Goal: Find specific fact

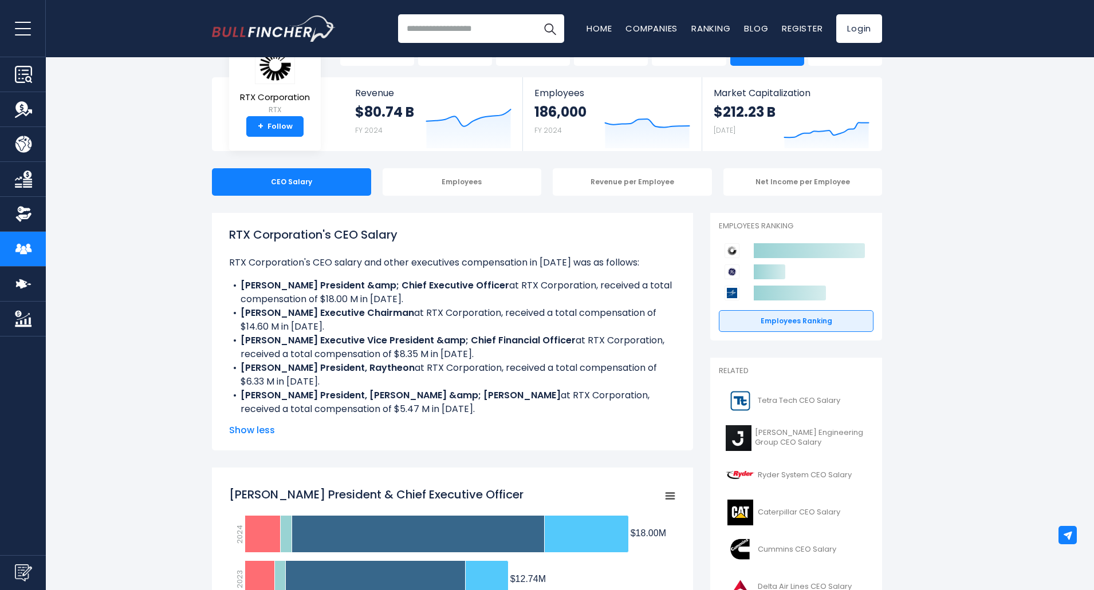
scroll to position [57, 0]
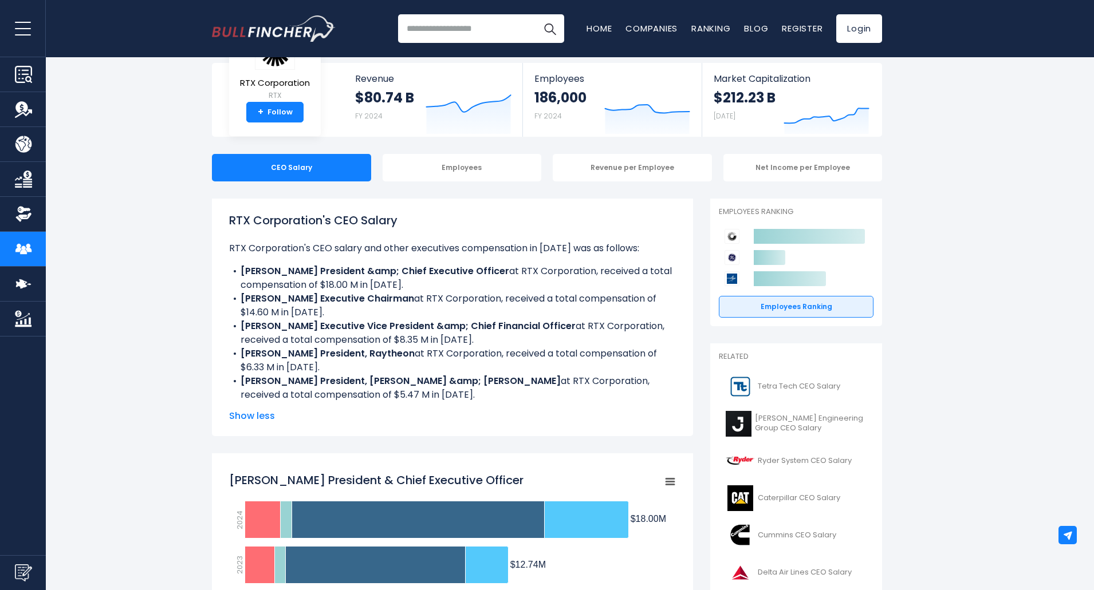
click at [376, 353] on b "[PERSON_NAME] President, Raytheon" at bounding box center [327, 353] width 174 height 13
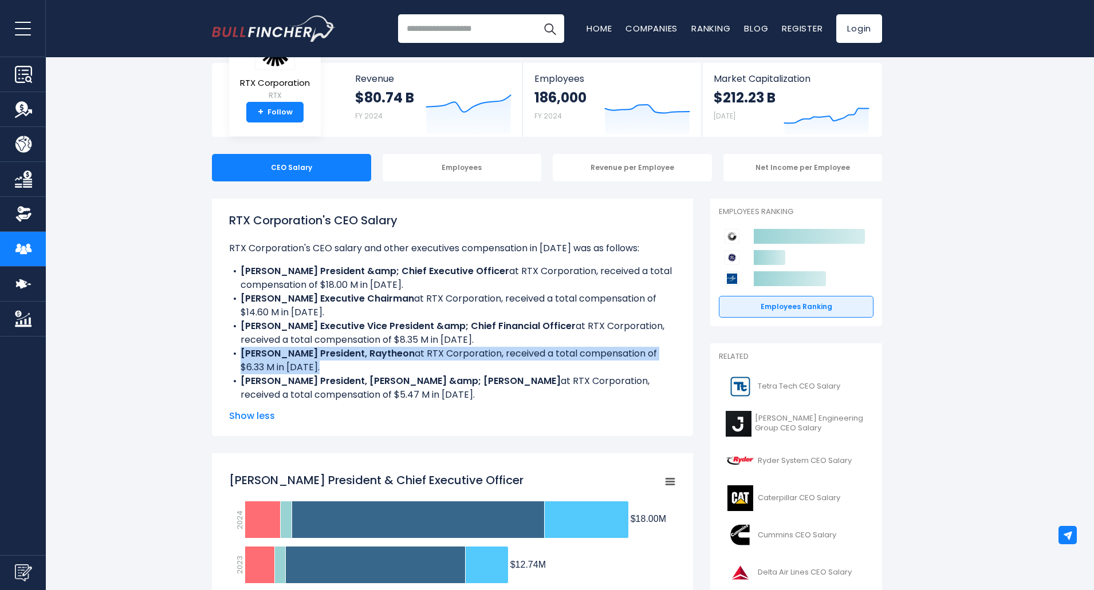
click at [376, 353] on b "[PERSON_NAME] President, Raytheon" at bounding box center [327, 353] width 174 height 13
click at [459, 360] on li "[PERSON_NAME] President, Raytheon at RTX Corporation, received a total compensa…" at bounding box center [452, 360] width 447 height 27
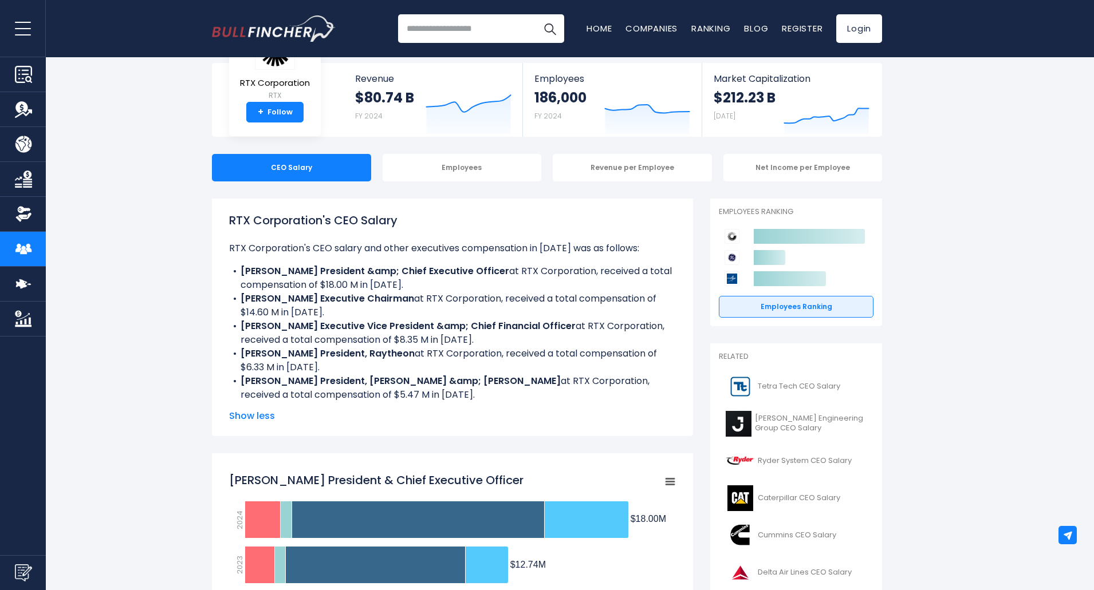
click at [457, 321] on b "[PERSON_NAME] Executive Vice President &amp; Chief Financial Officer" at bounding box center [407, 325] width 335 height 13
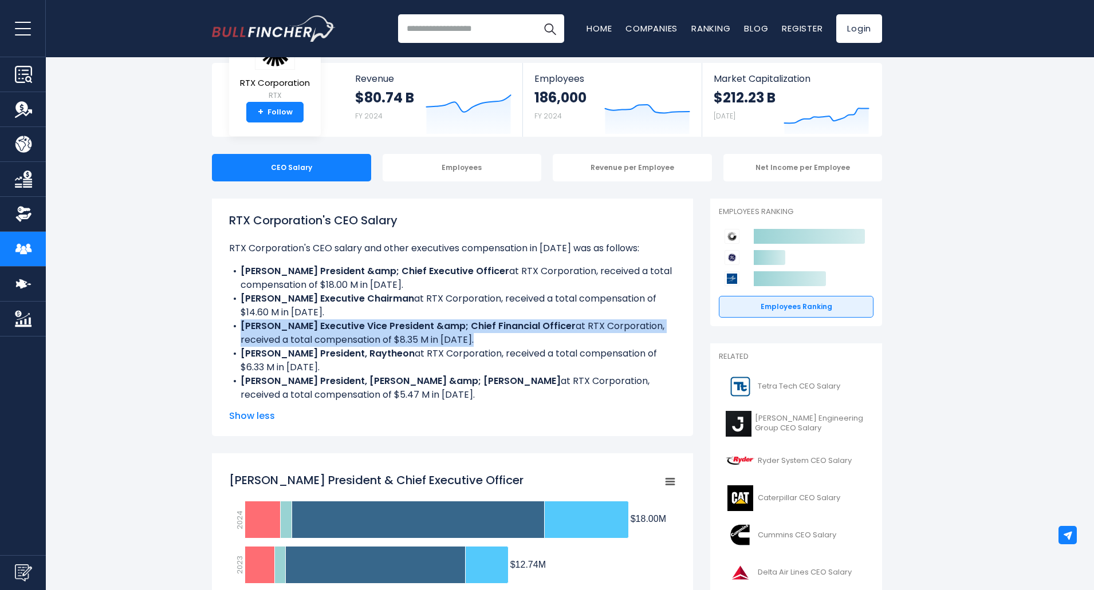
click at [457, 321] on b "[PERSON_NAME] Executive Vice President &amp; Chief Financial Officer" at bounding box center [407, 325] width 335 height 13
click at [487, 326] on b "[PERSON_NAME] Executive Vice President &amp; Chief Financial Officer" at bounding box center [407, 325] width 335 height 13
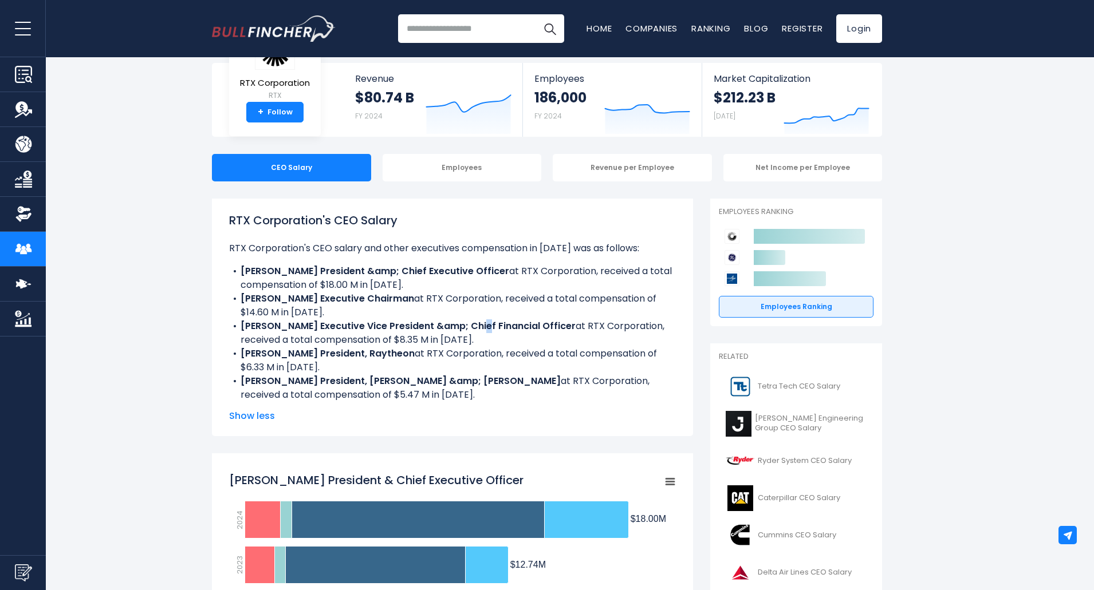
click at [447, 324] on b "[PERSON_NAME] Executive Vice President &amp; Chief Financial Officer" at bounding box center [407, 325] width 335 height 13
click at [524, 319] on li "[PERSON_NAME] Executive Chairman at RTX Corporation, received a total compensat…" at bounding box center [452, 305] width 447 height 27
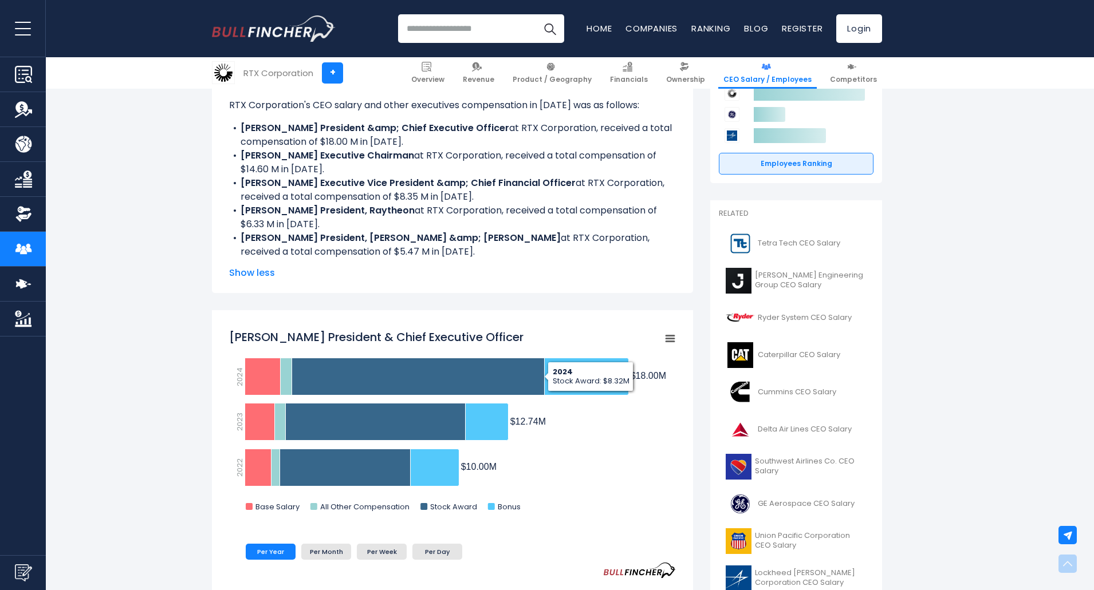
scroll to position [401, 0]
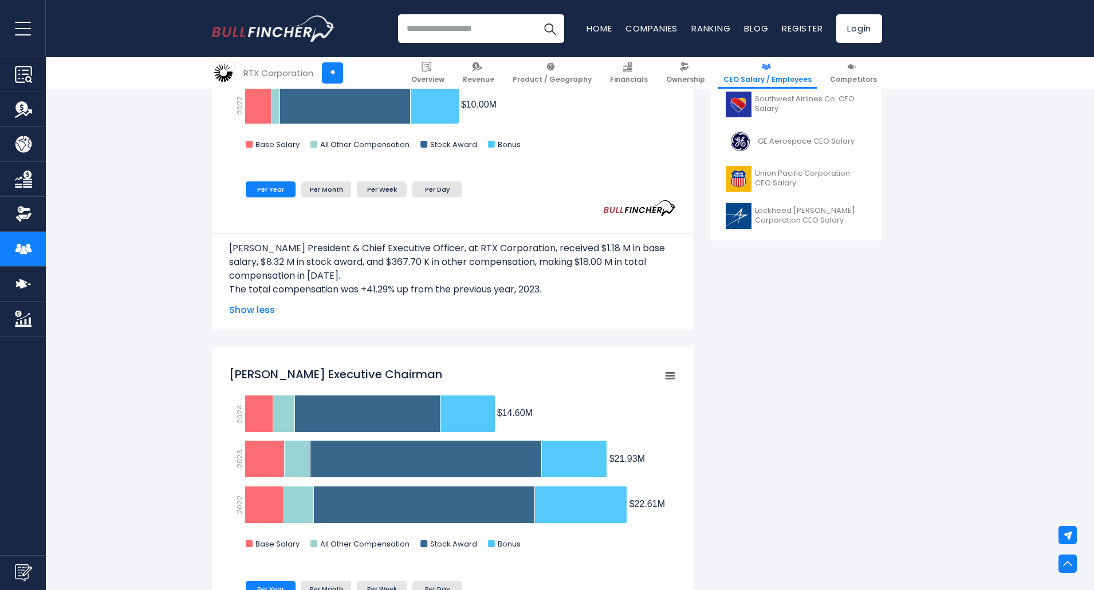
scroll to position [687, 0]
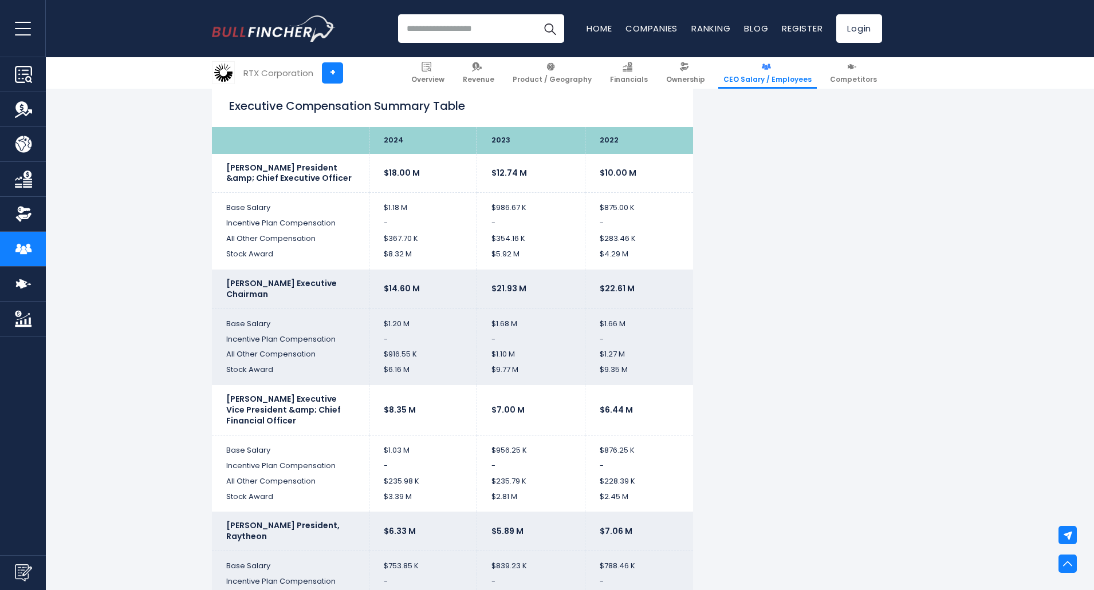
scroll to position [2748, 0]
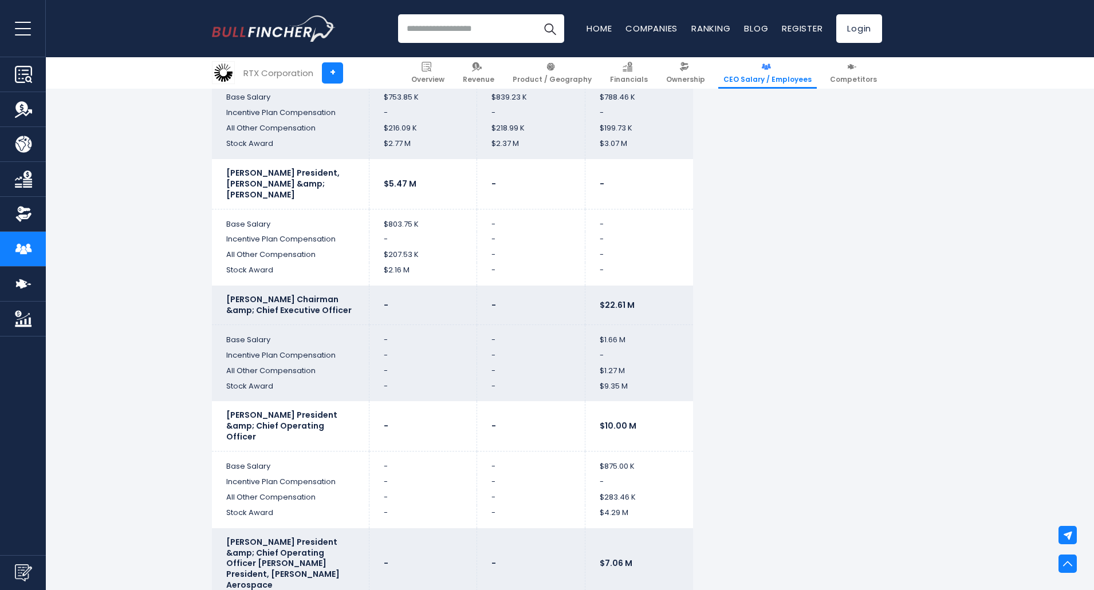
scroll to position [3206, 0]
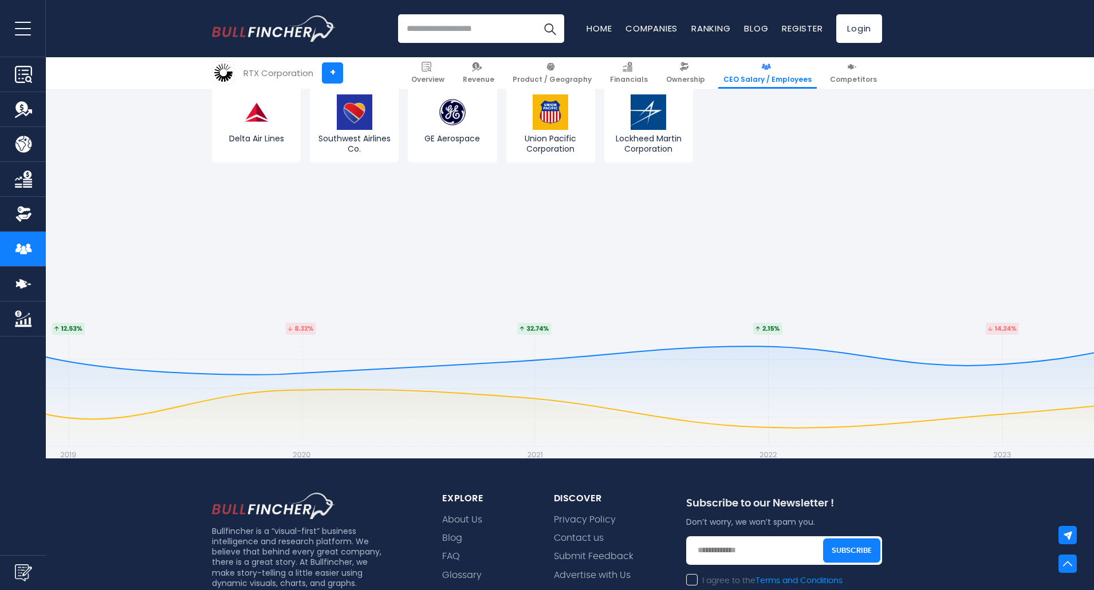
scroll to position [3893, 0]
